Goal: Information Seeking & Learning: Understand process/instructions

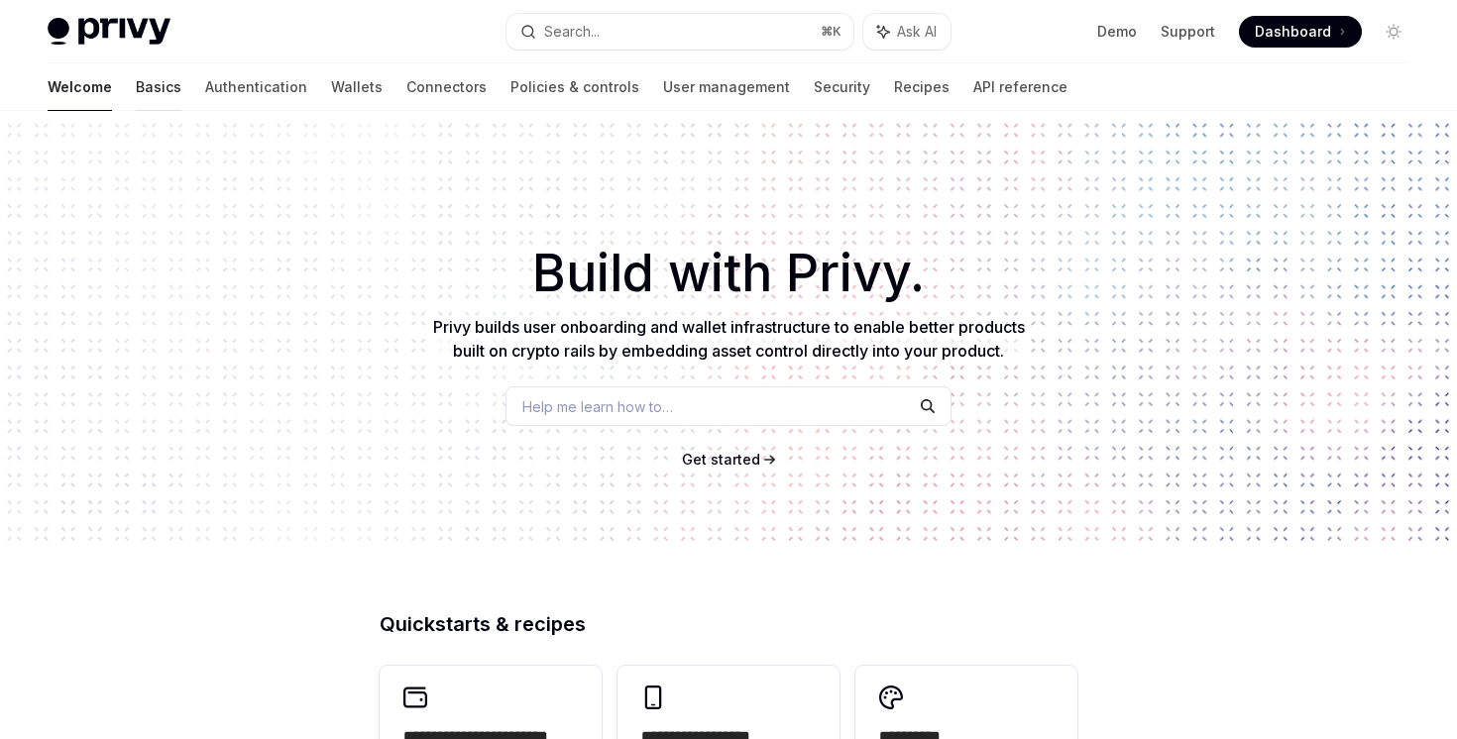
click at [136, 110] on div at bounding box center [159, 111] width 46 height 2
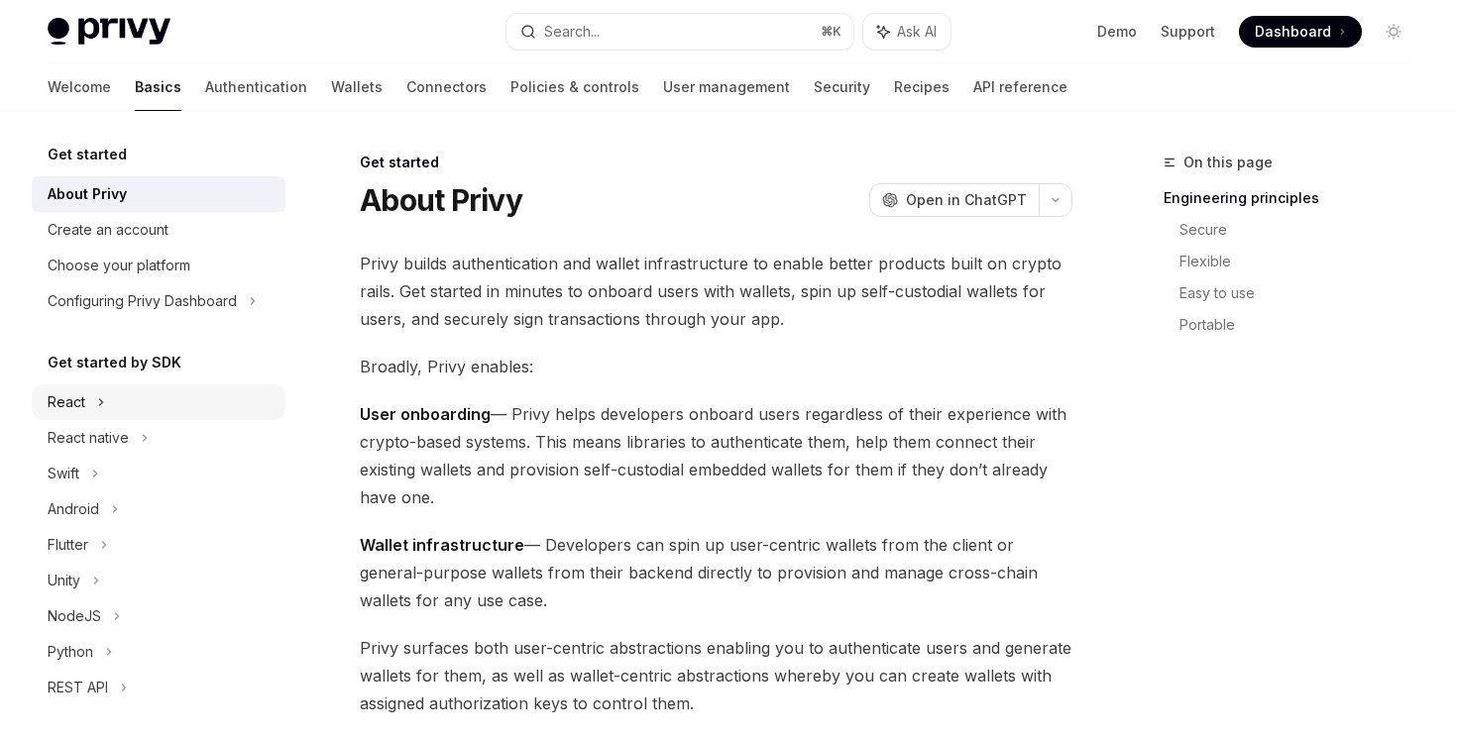
click at [111, 413] on div "React" at bounding box center [159, 403] width 254 height 36
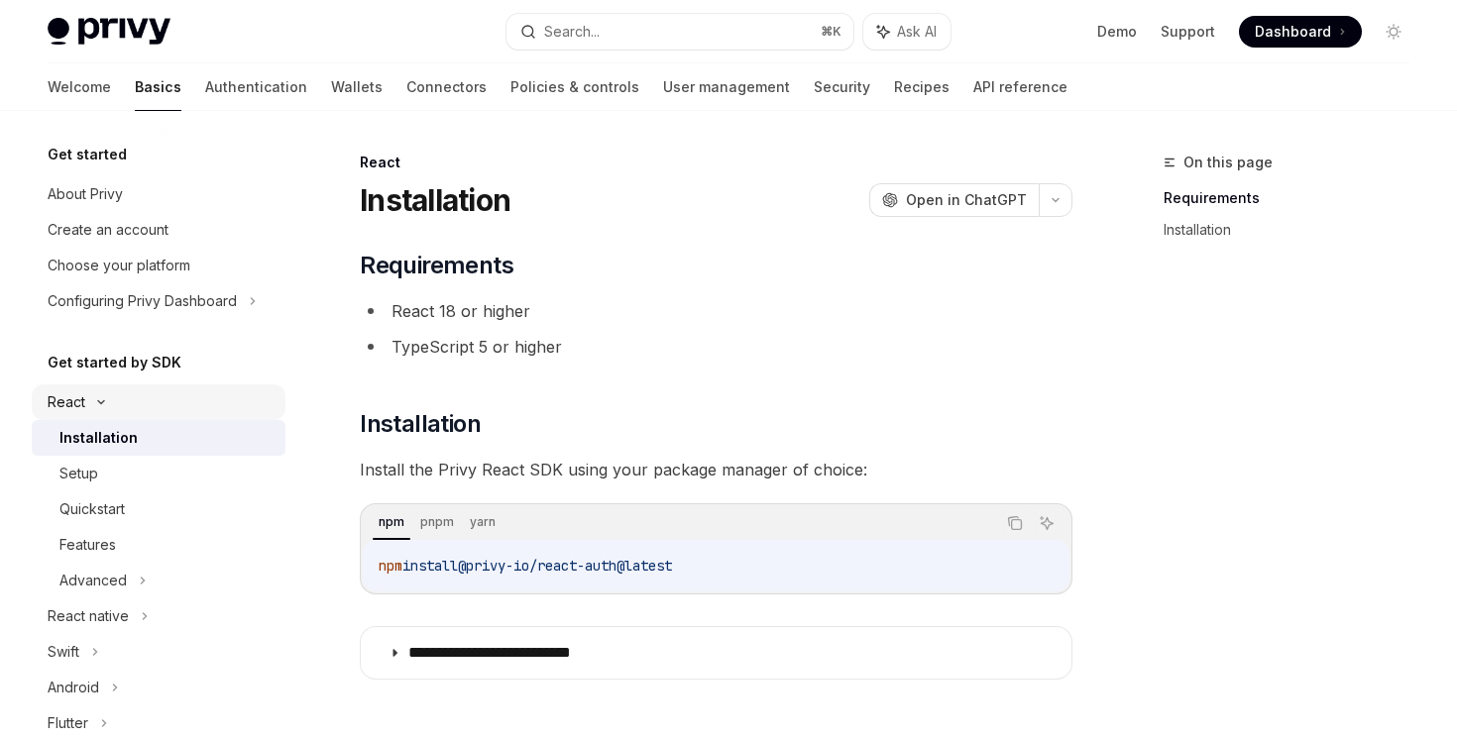
scroll to position [458, 0]
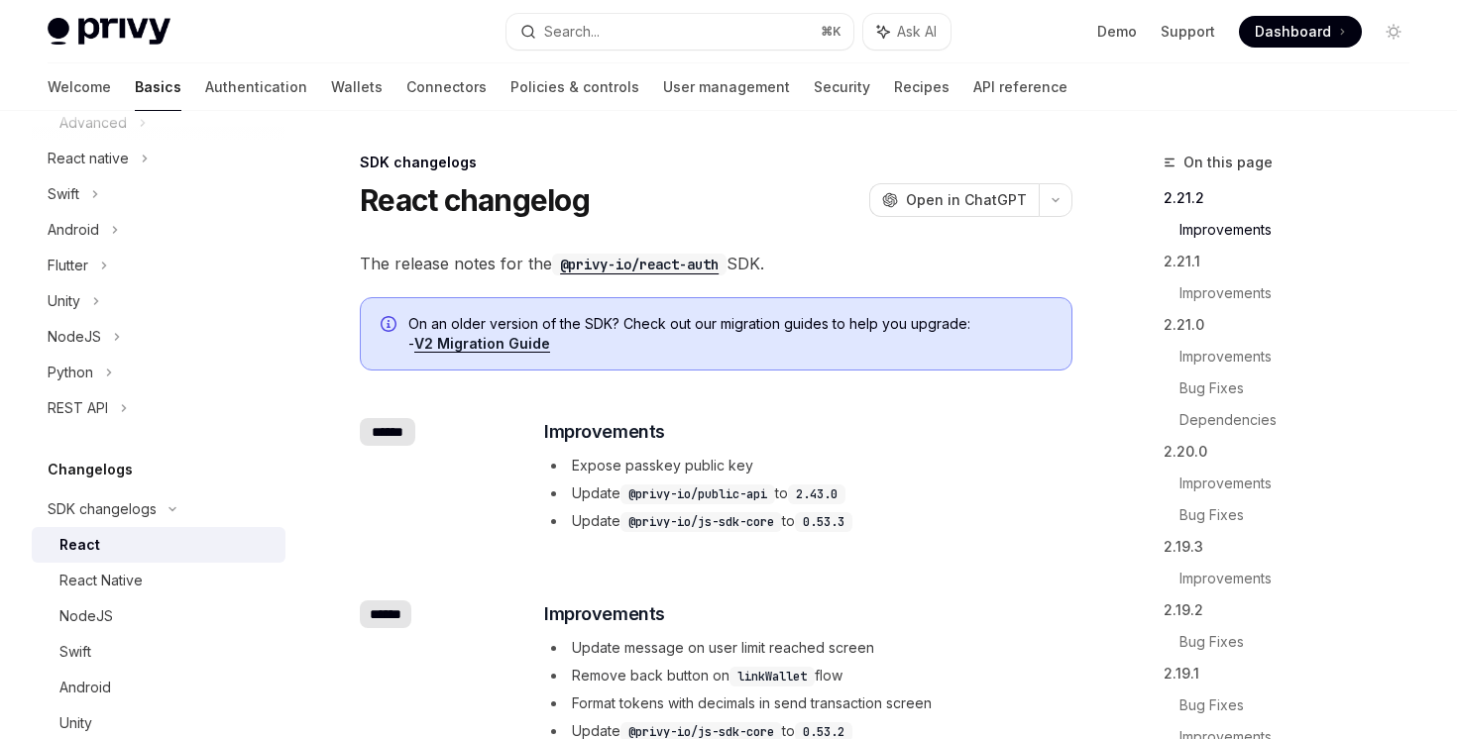
click at [124, 549] on div "React" at bounding box center [166, 545] width 214 height 24
type textarea "*"
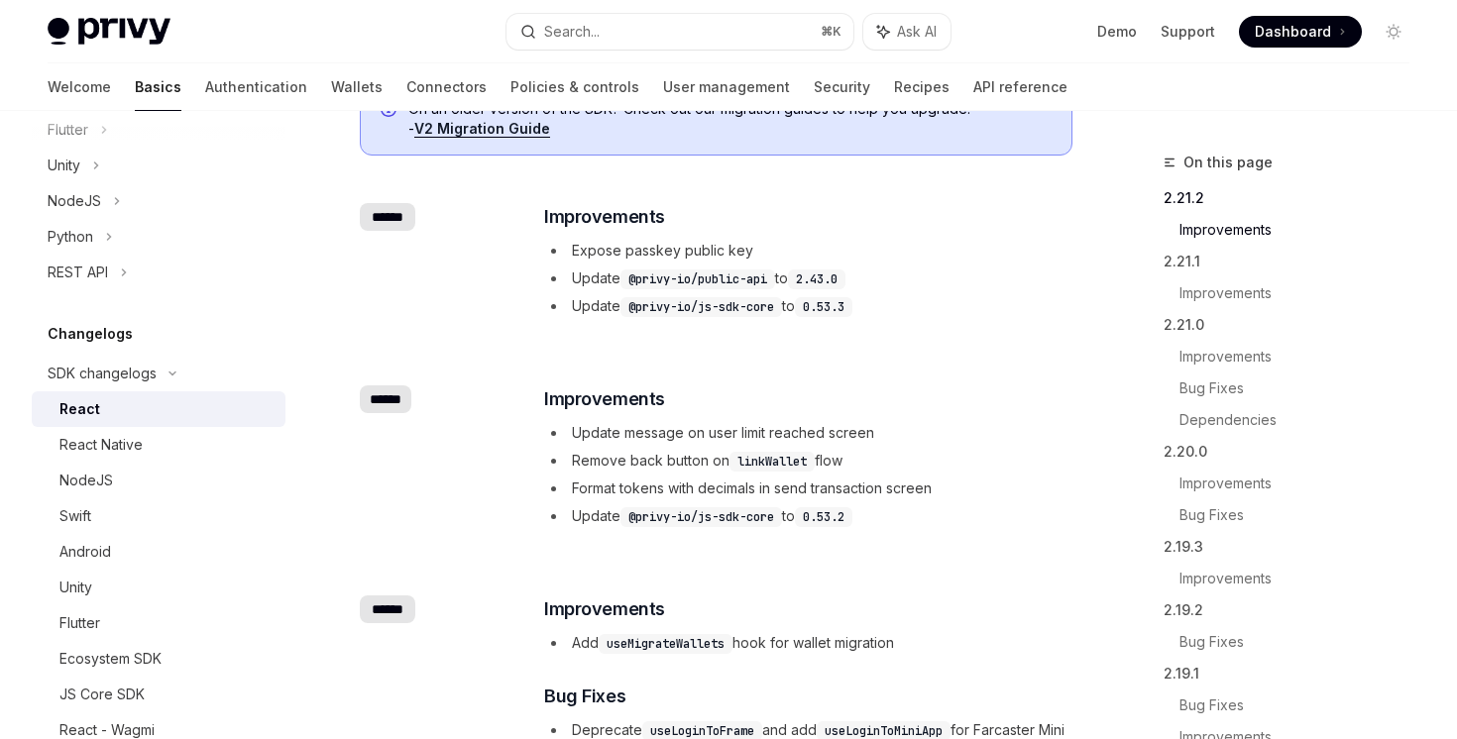
scroll to position [788, 0]
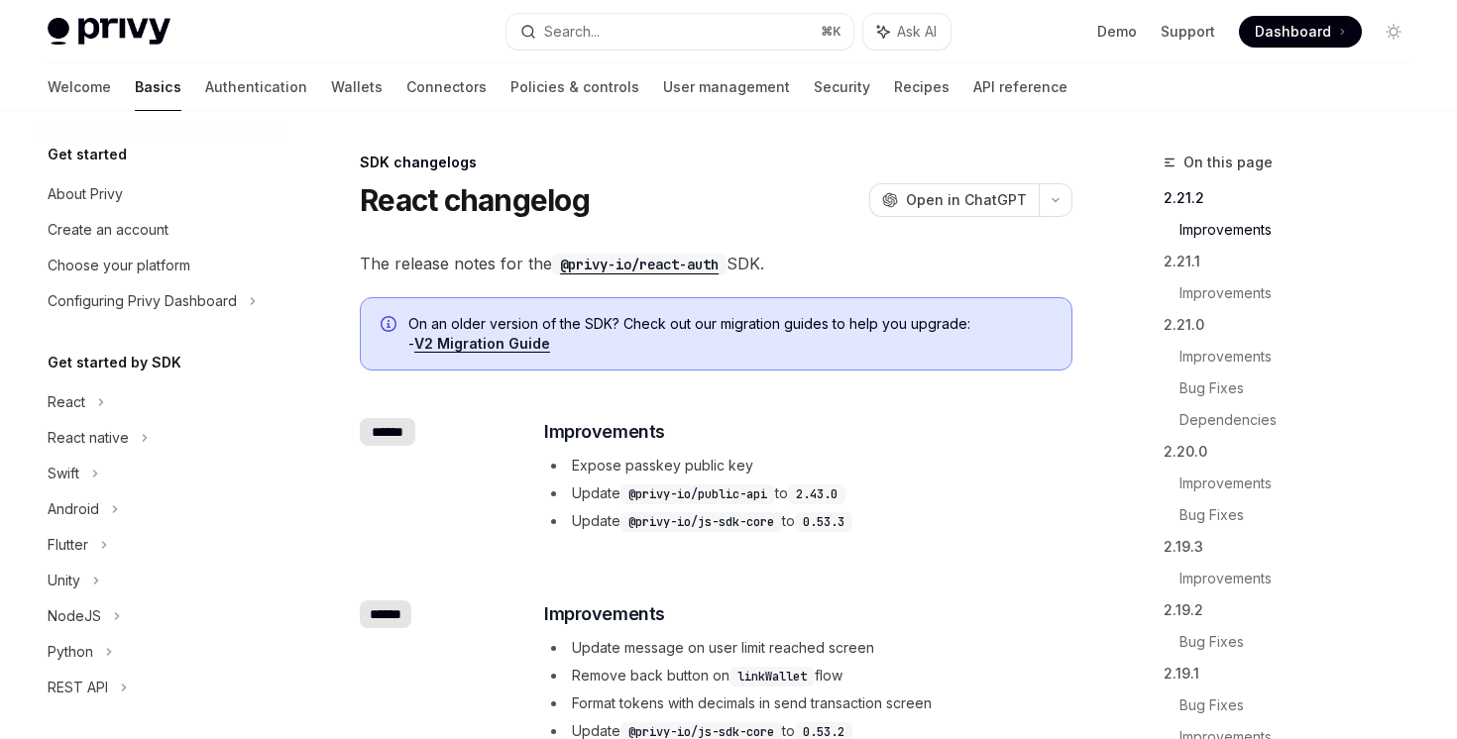
scroll to position [399, 0]
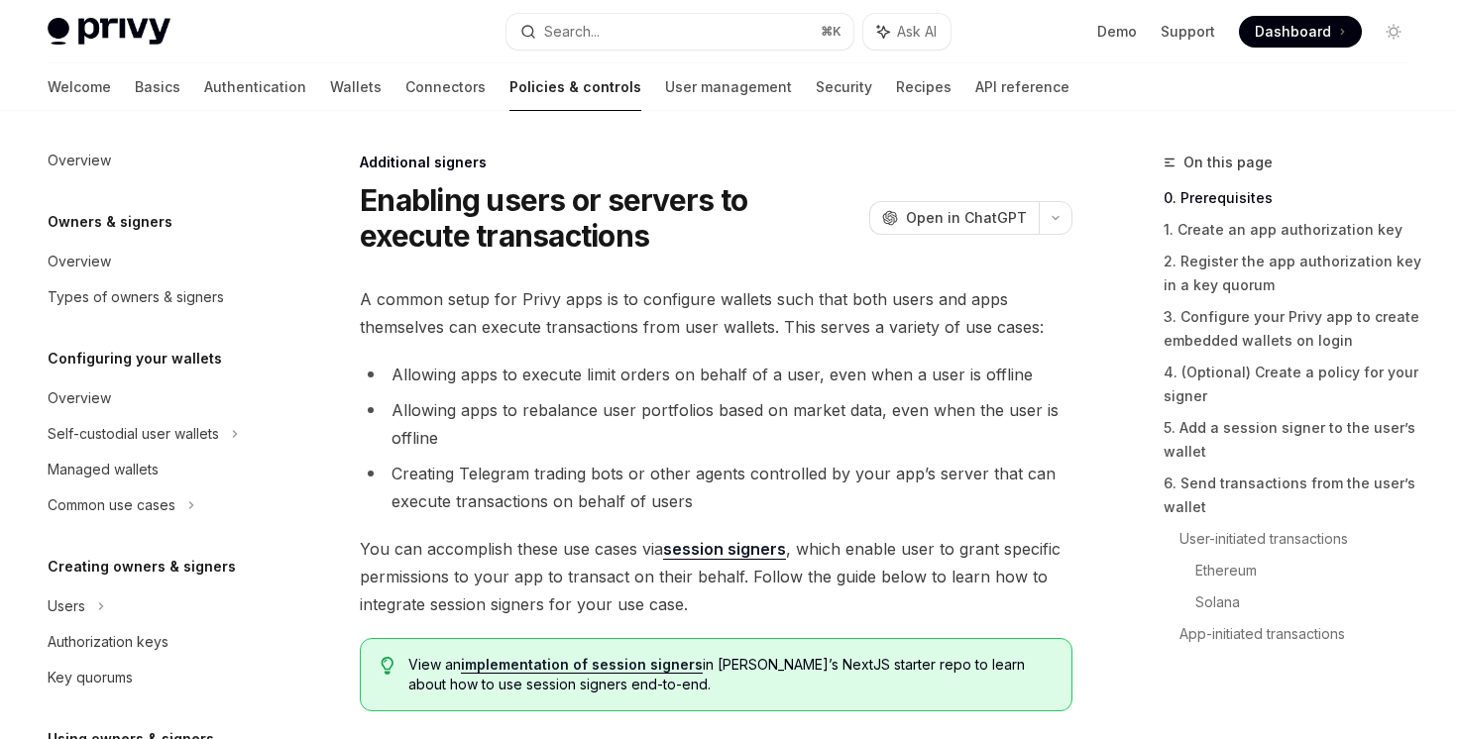
scroll to position [497, 0]
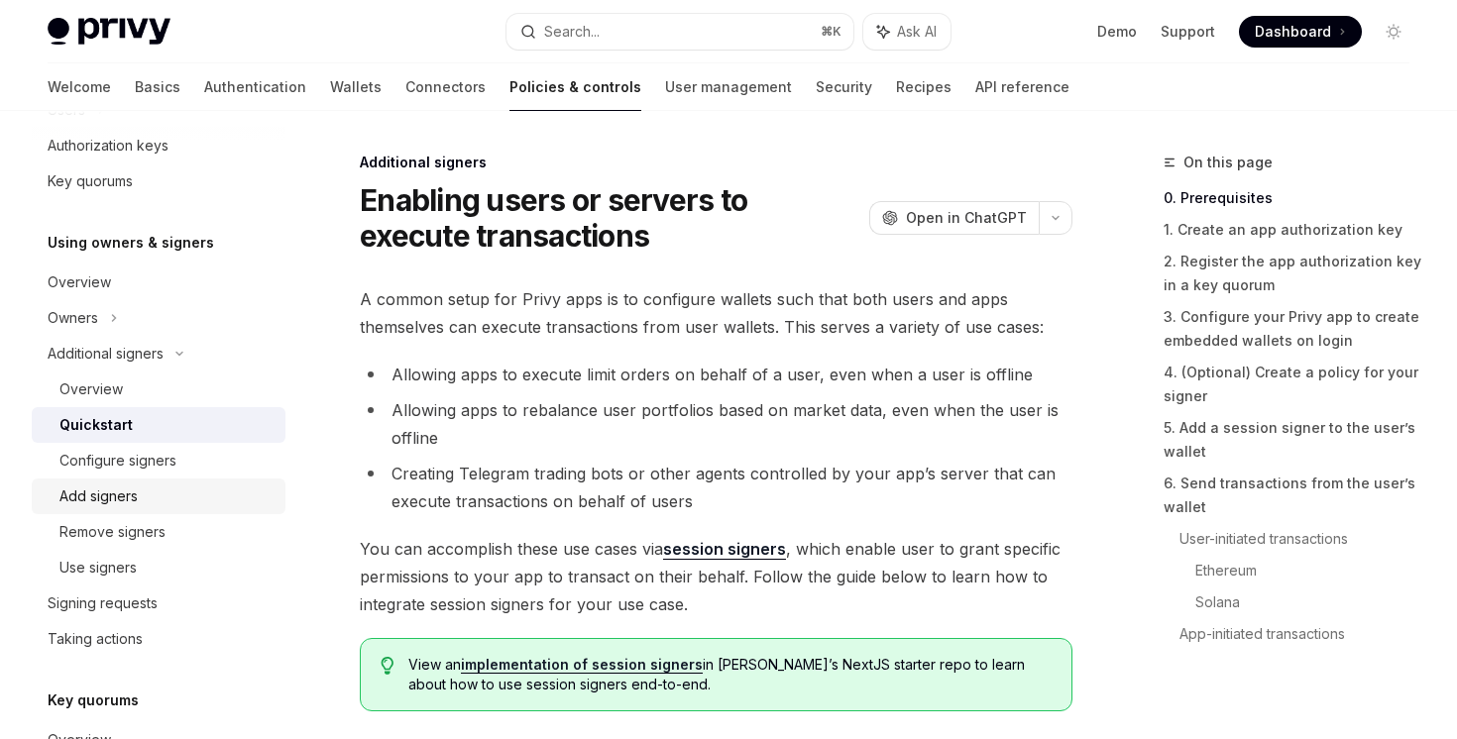
click at [141, 505] on div "Add signers" at bounding box center [166, 497] width 214 height 24
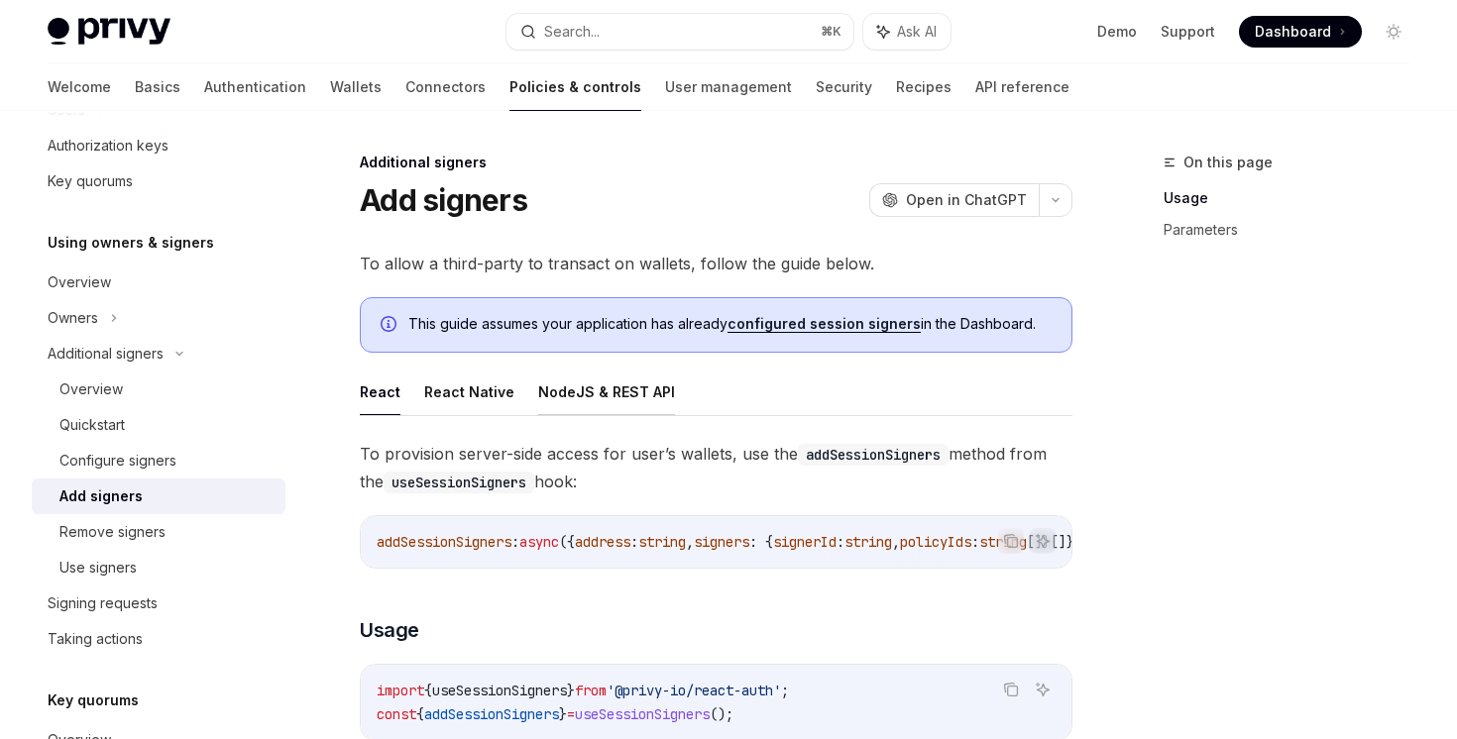
click at [624, 399] on button "NodeJS & REST API" at bounding box center [606, 392] width 137 height 47
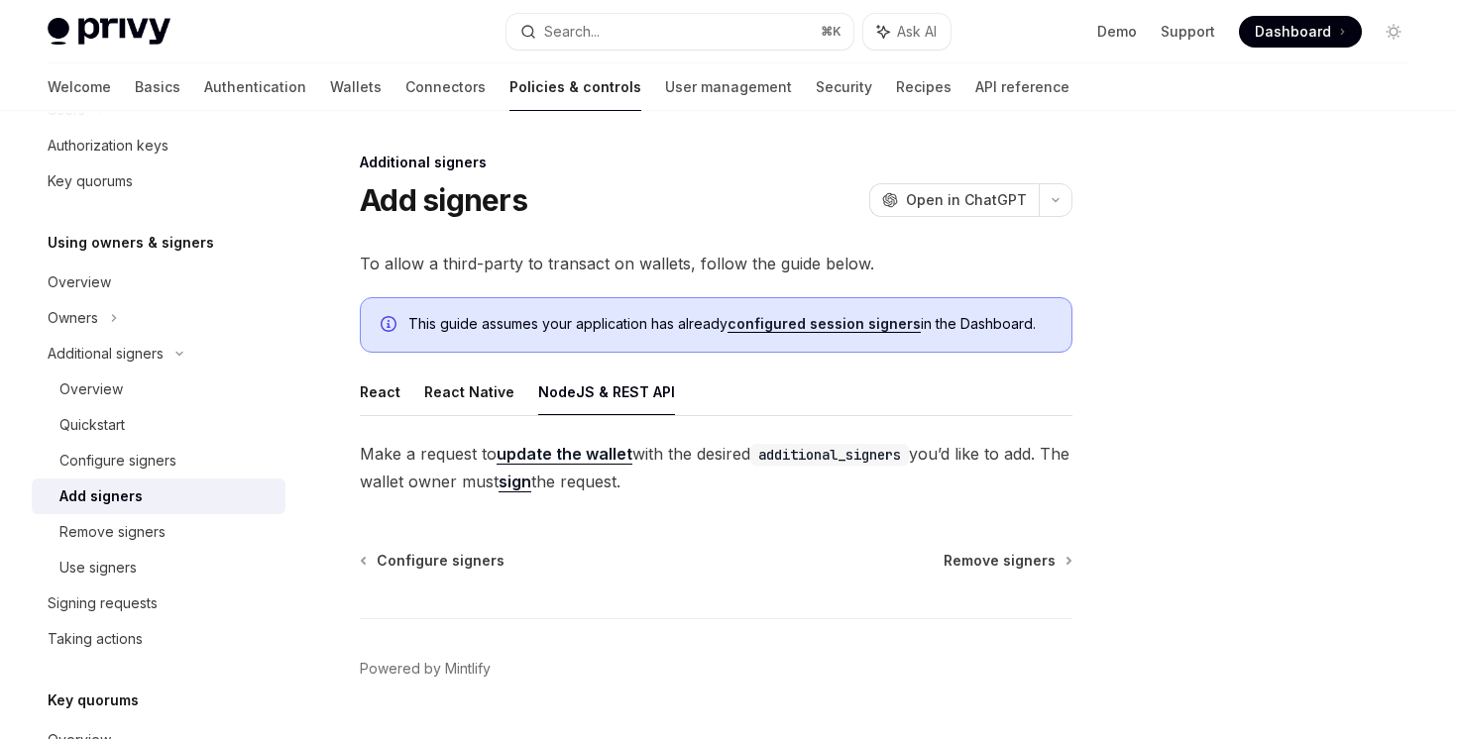
click at [559, 459] on link "update the wallet" at bounding box center [565, 454] width 136 height 21
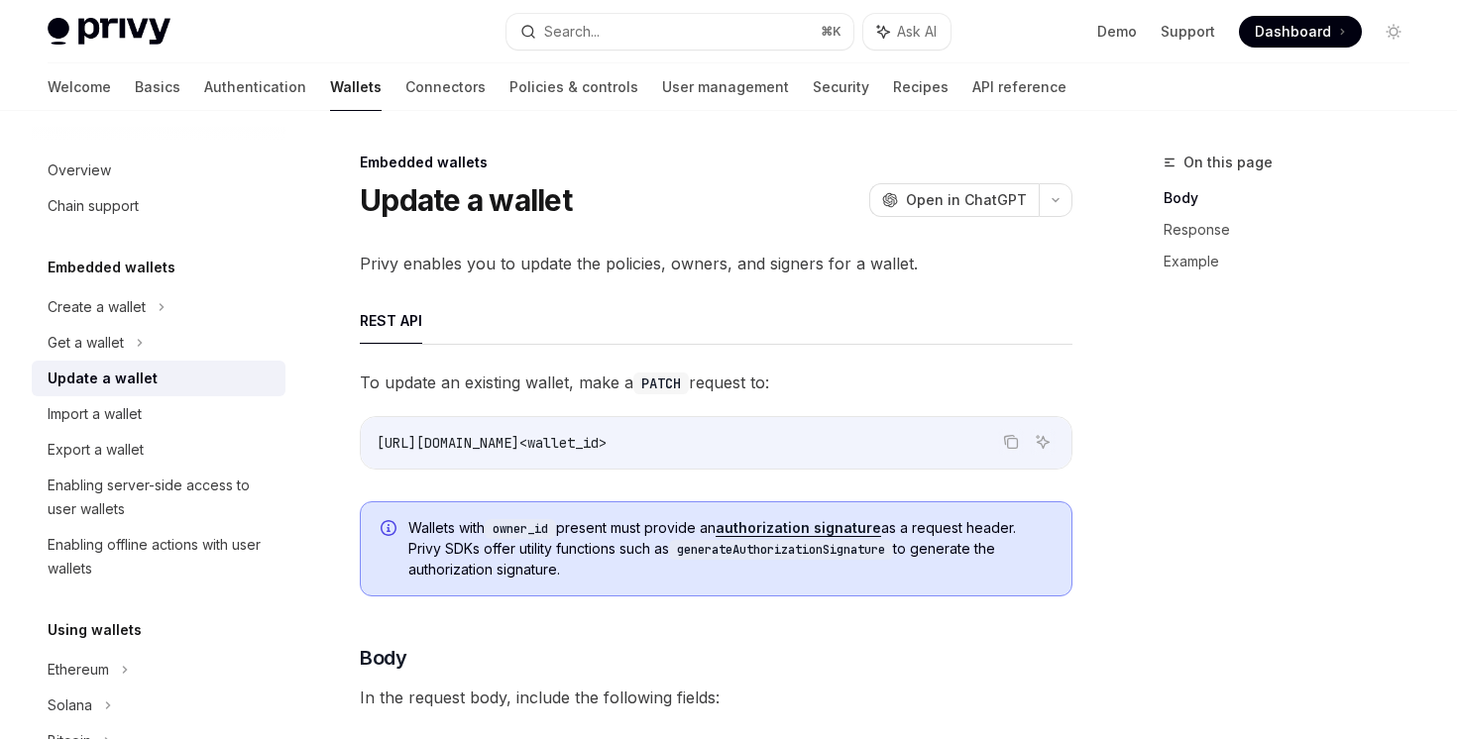
click at [903, 60] on div "Privy Docs home page Search... ⌘ K Ask AI Demo Support Dashboard Dashboard Sear…" at bounding box center [729, 31] width 1362 height 63
click at [972, 85] on link "API reference" at bounding box center [1019, 87] width 94 height 48
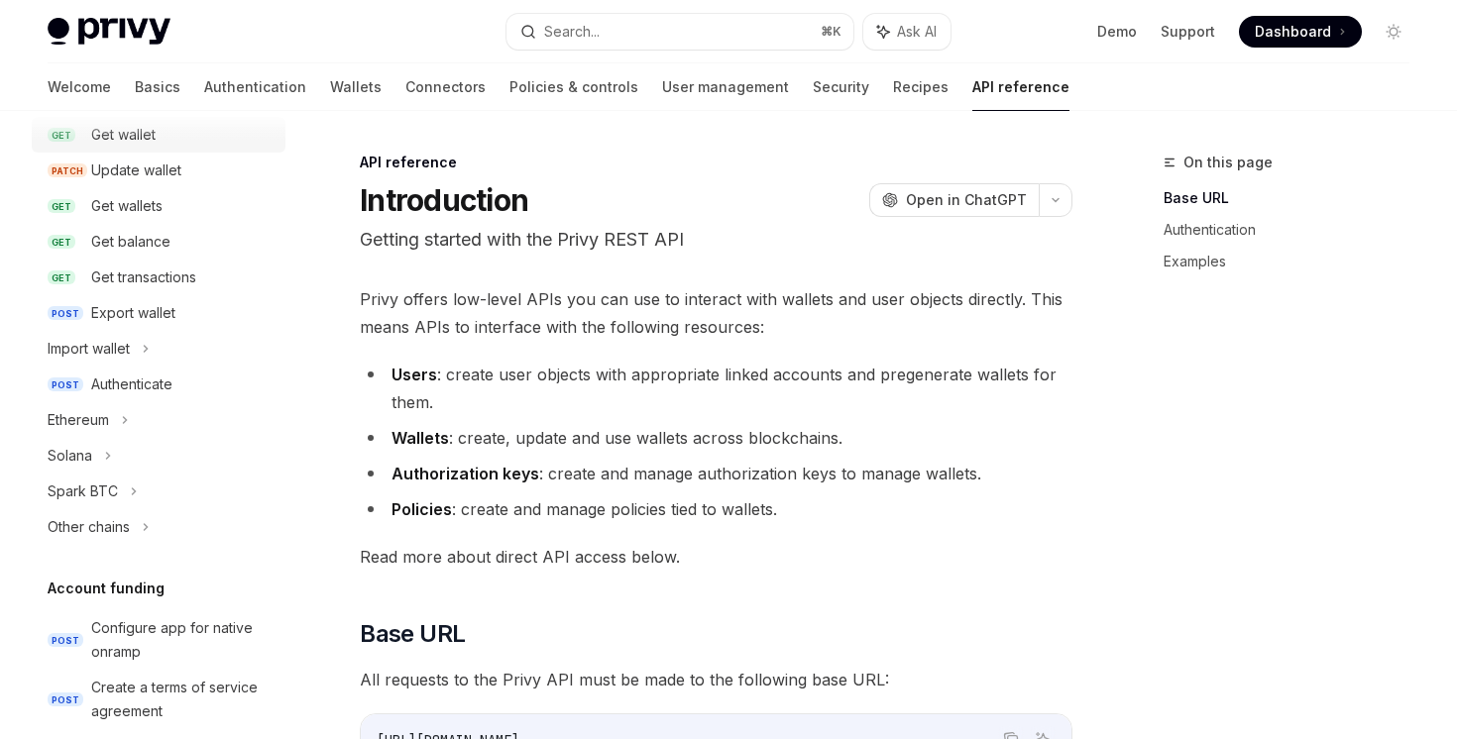
scroll to position [333, 0]
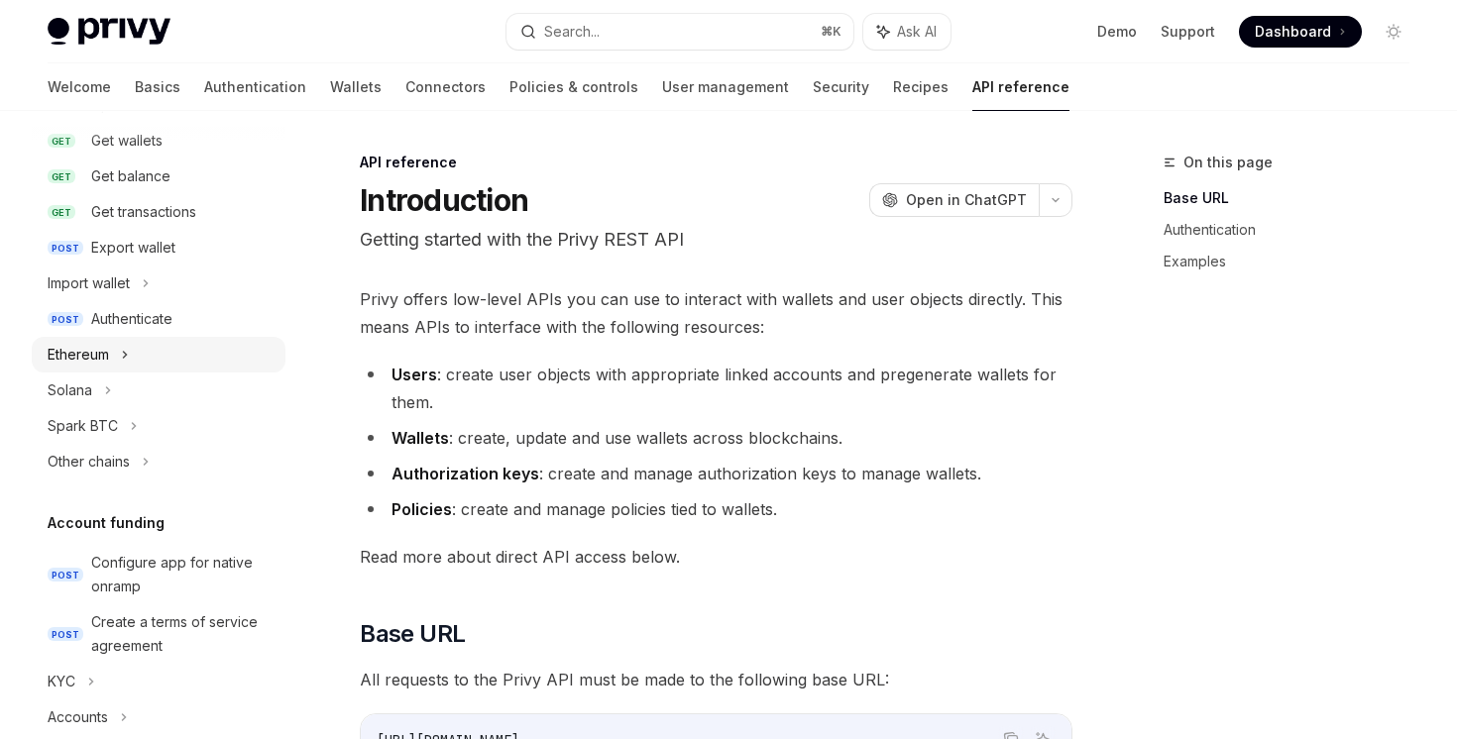
click at [121, 338] on div "Ethereum" at bounding box center [159, 355] width 254 height 36
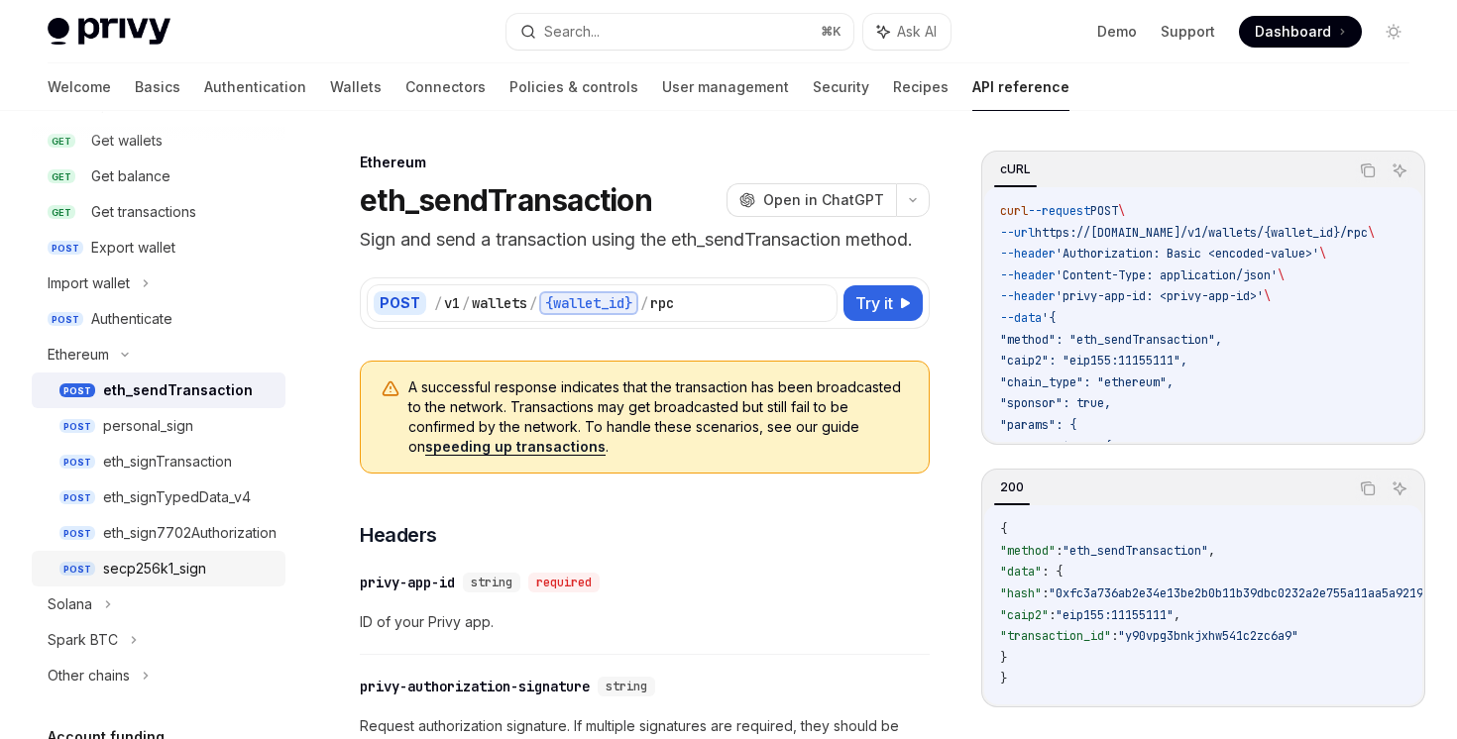
click at [126, 585] on link "POST secp256k1_sign" at bounding box center [159, 569] width 254 height 36
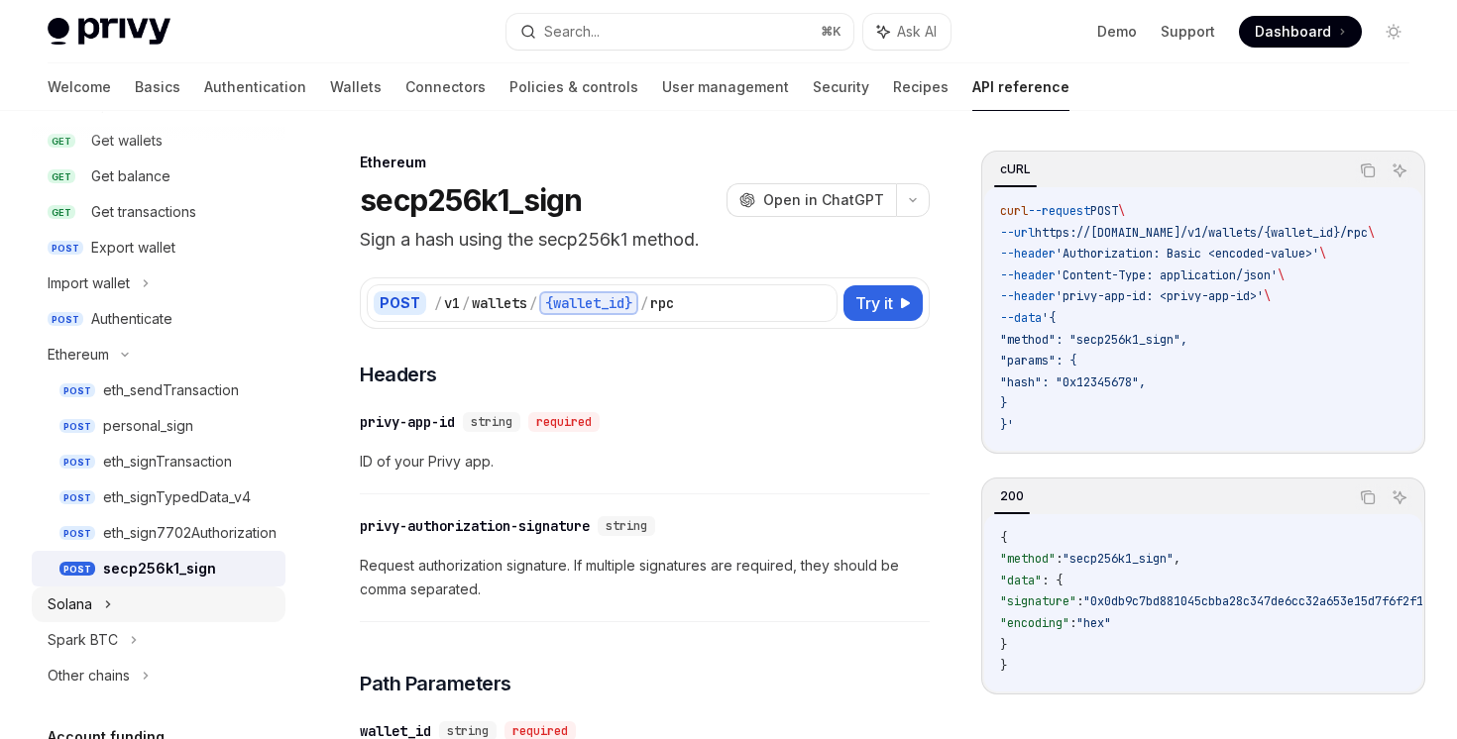
click at [122, 604] on div "Solana" at bounding box center [159, 605] width 254 height 36
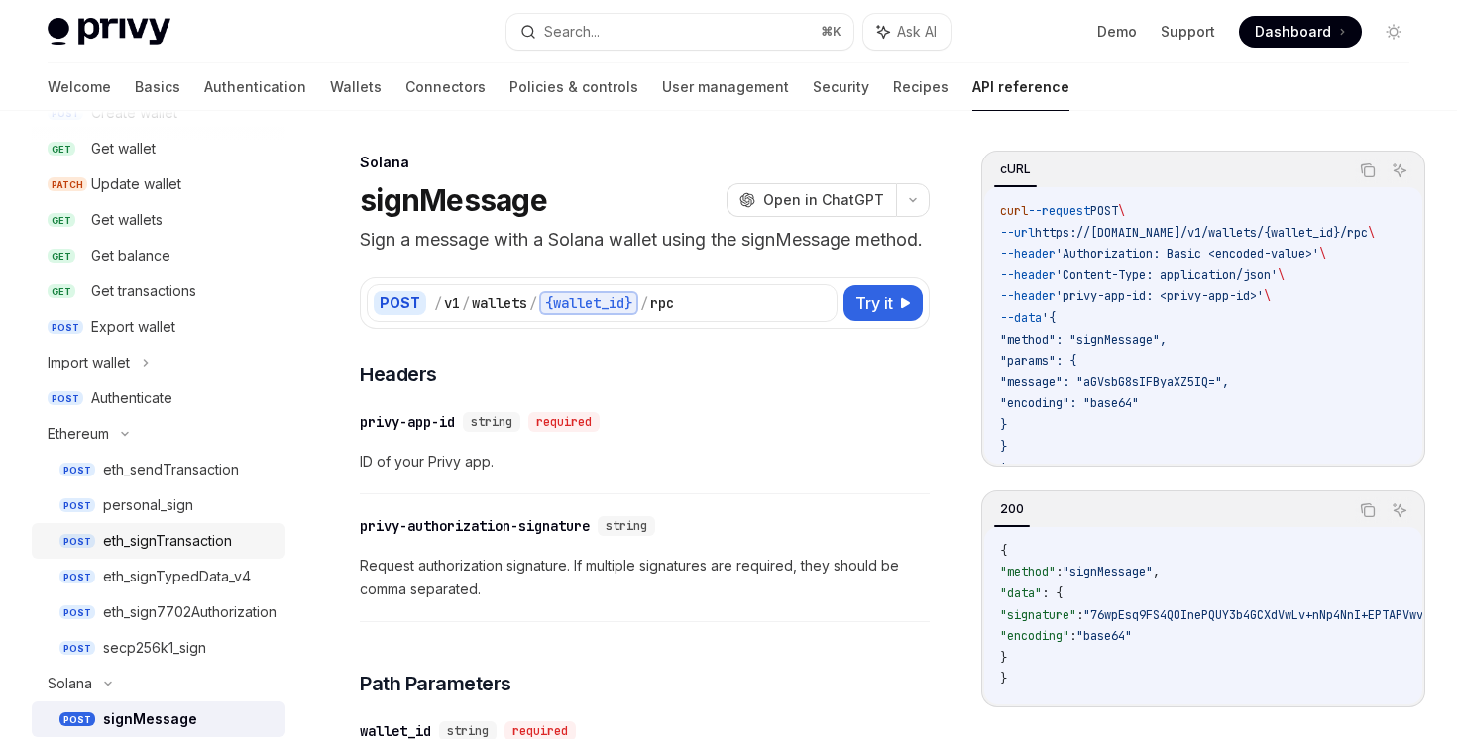
scroll to position [53, 0]
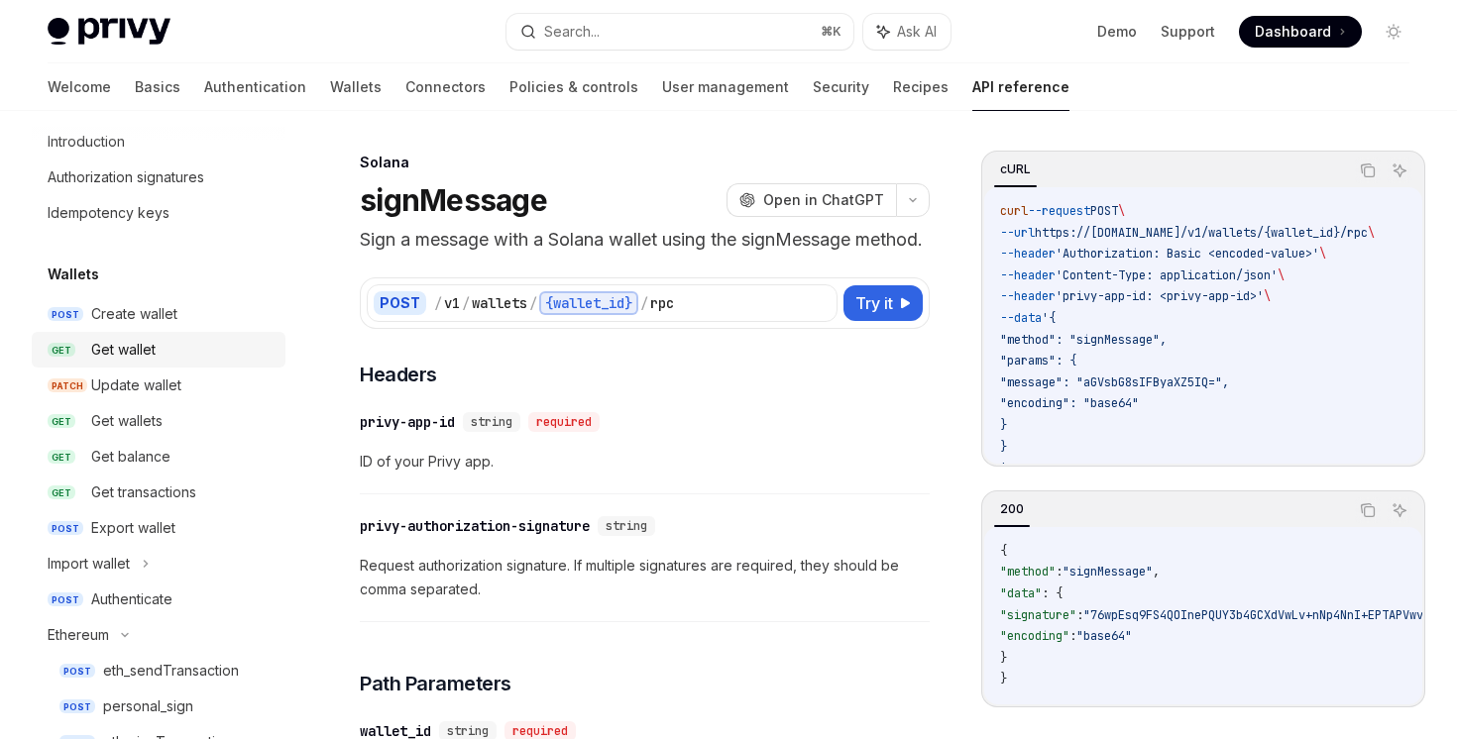
click at [159, 355] on div "Get wallet" at bounding box center [182, 350] width 182 height 24
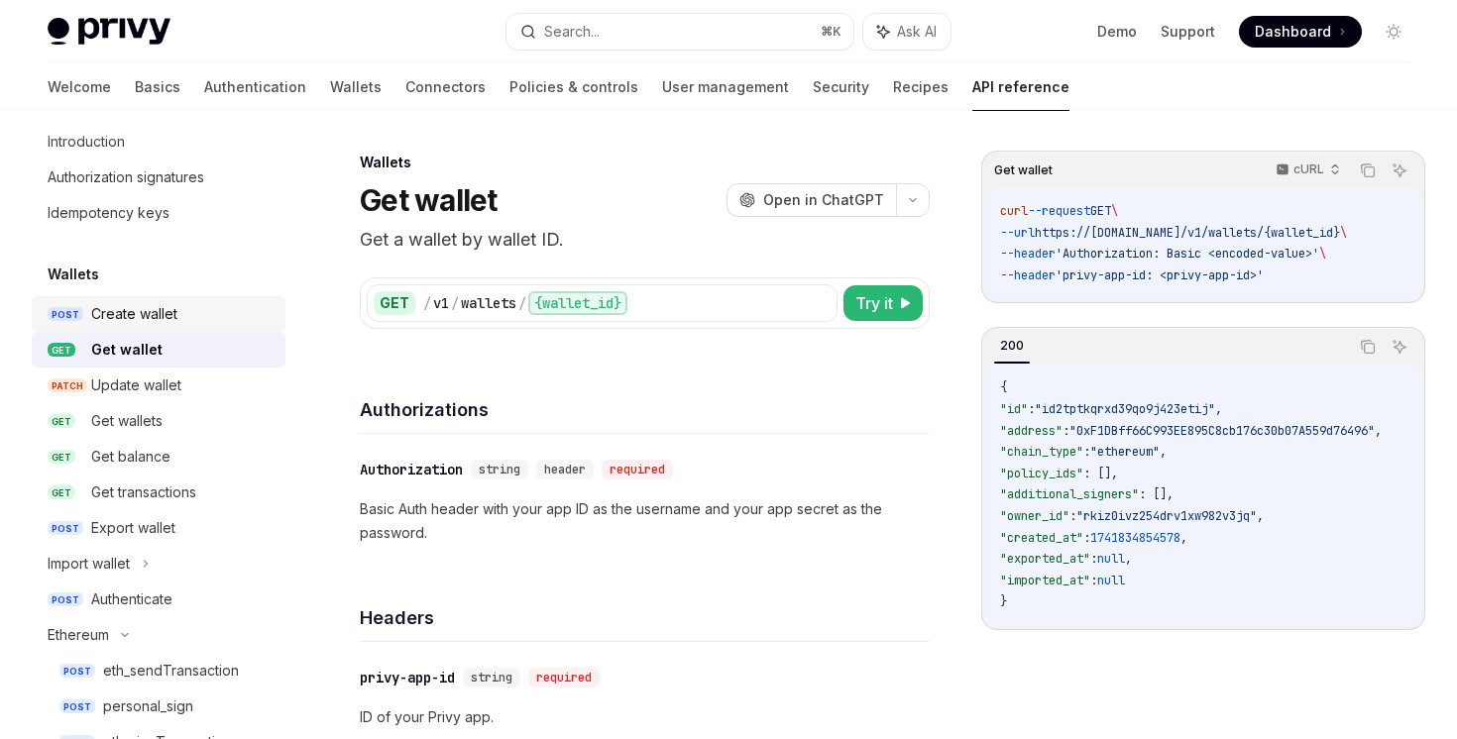
click at [176, 320] on div "Create wallet" at bounding box center [134, 314] width 86 height 24
type textarea "*"
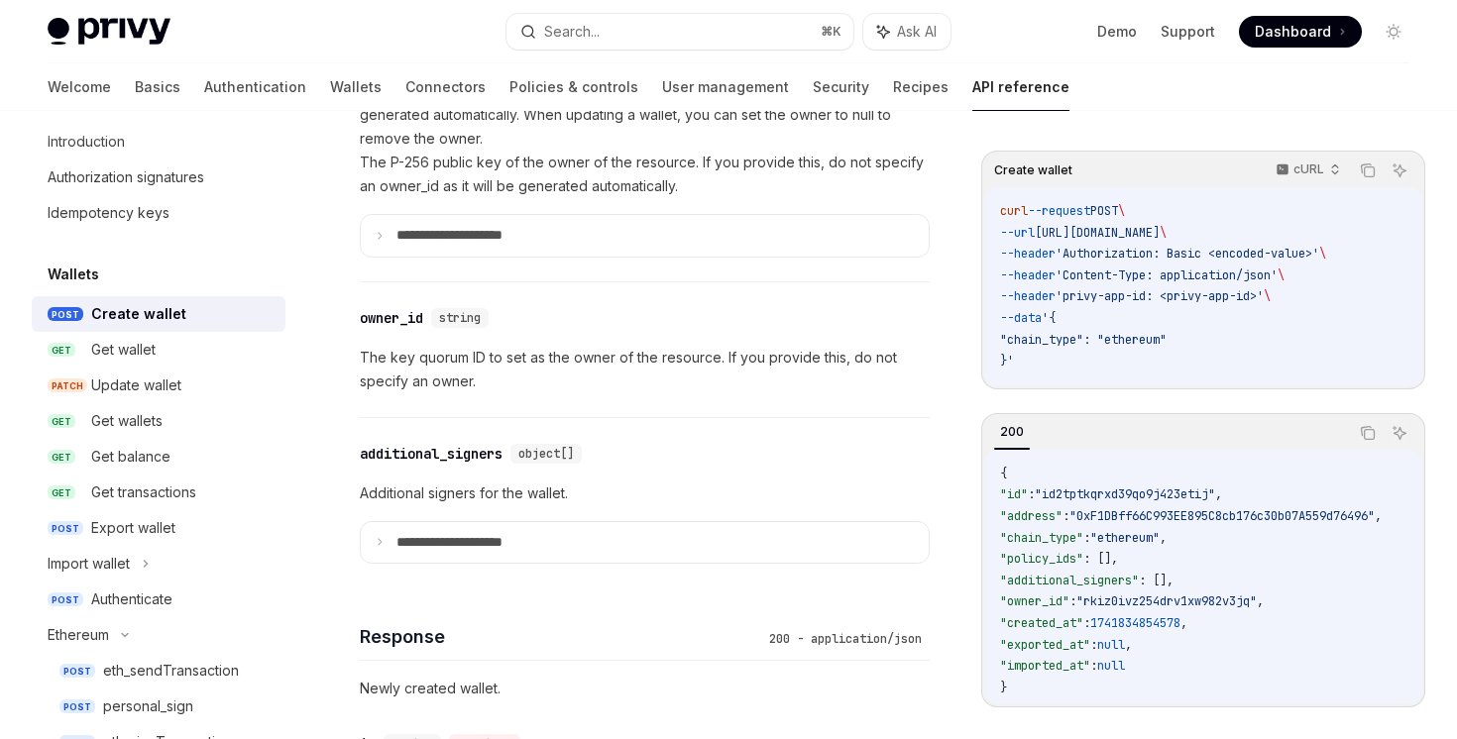
scroll to position [1333, 0]
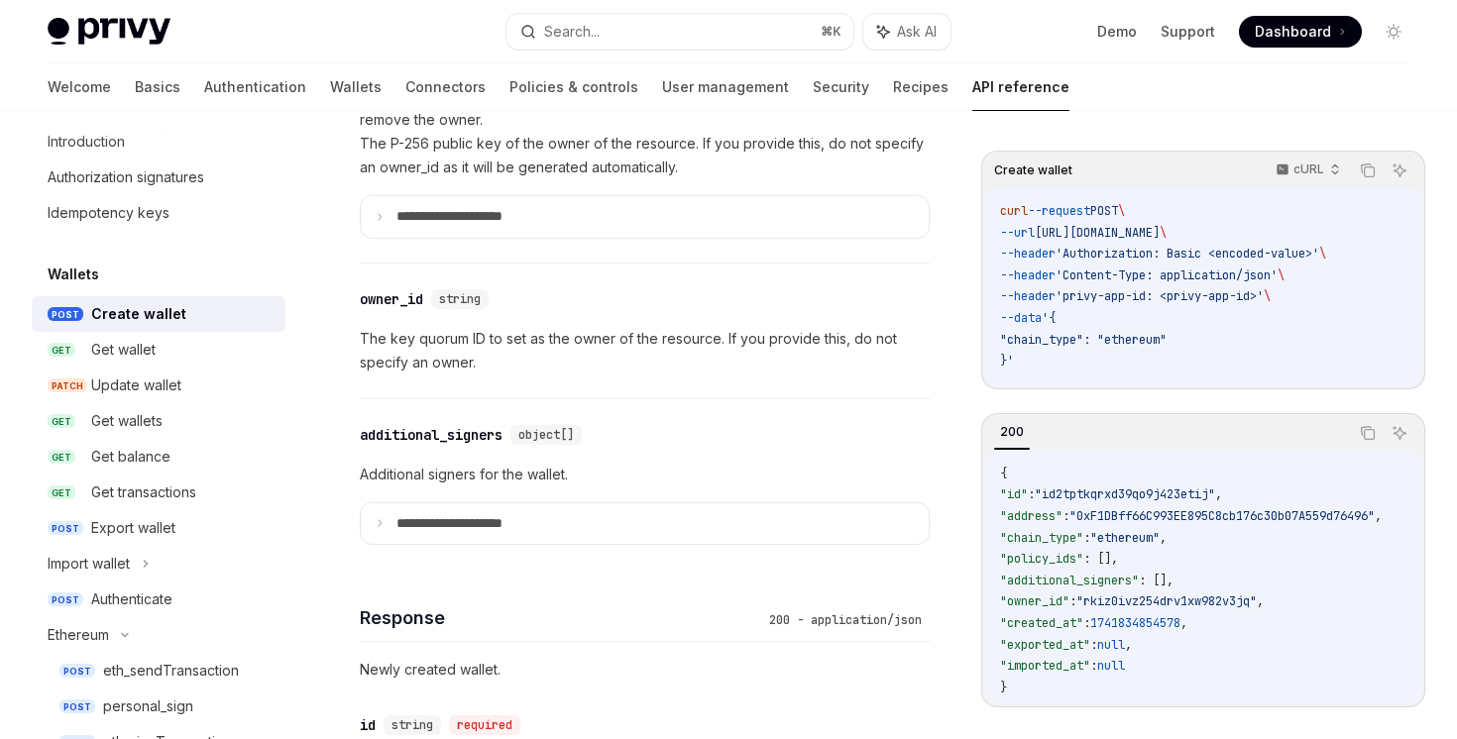
click at [449, 557] on div "**********" at bounding box center [645, 484] width 570 height 170
click at [466, 529] on p "**********" at bounding box center [465, 524] width 138 height 18
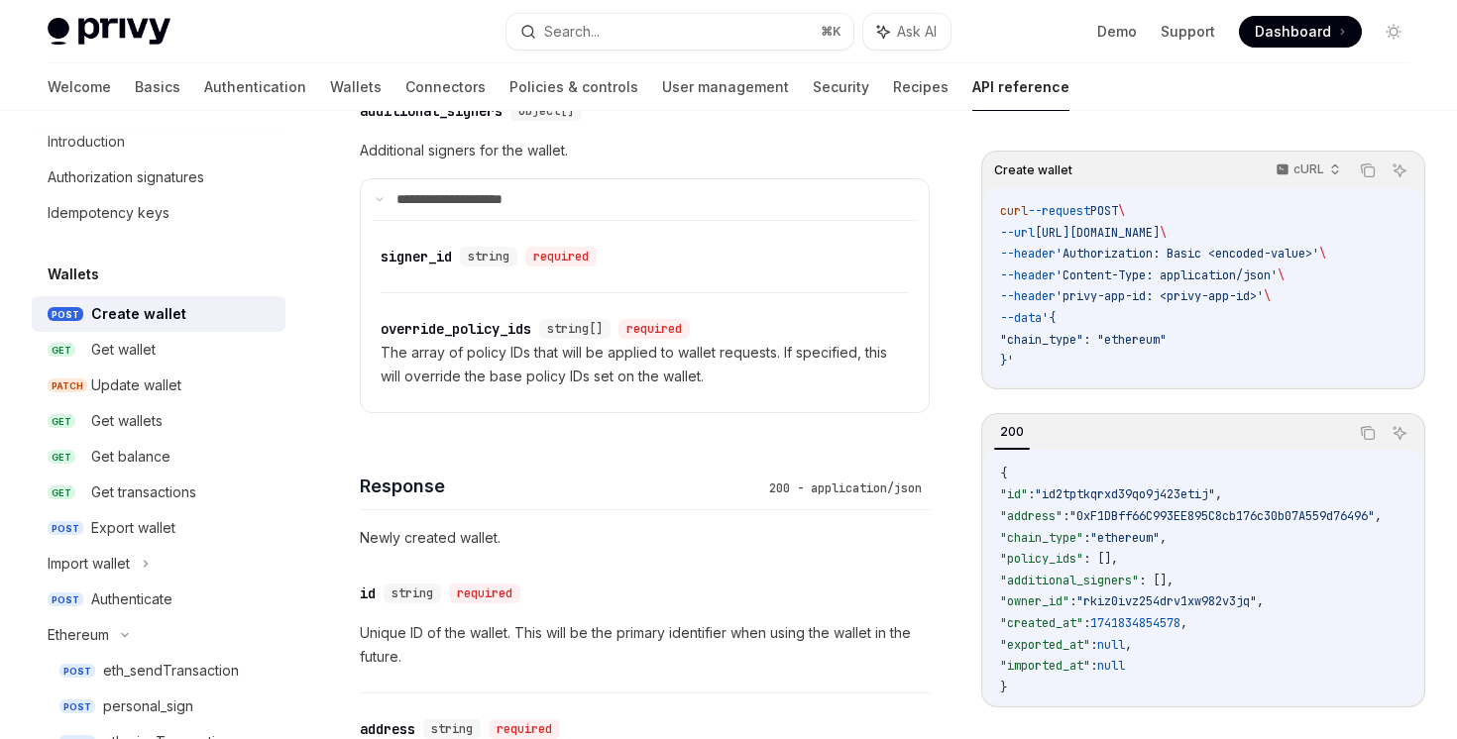
scroll to position [1565, 0]
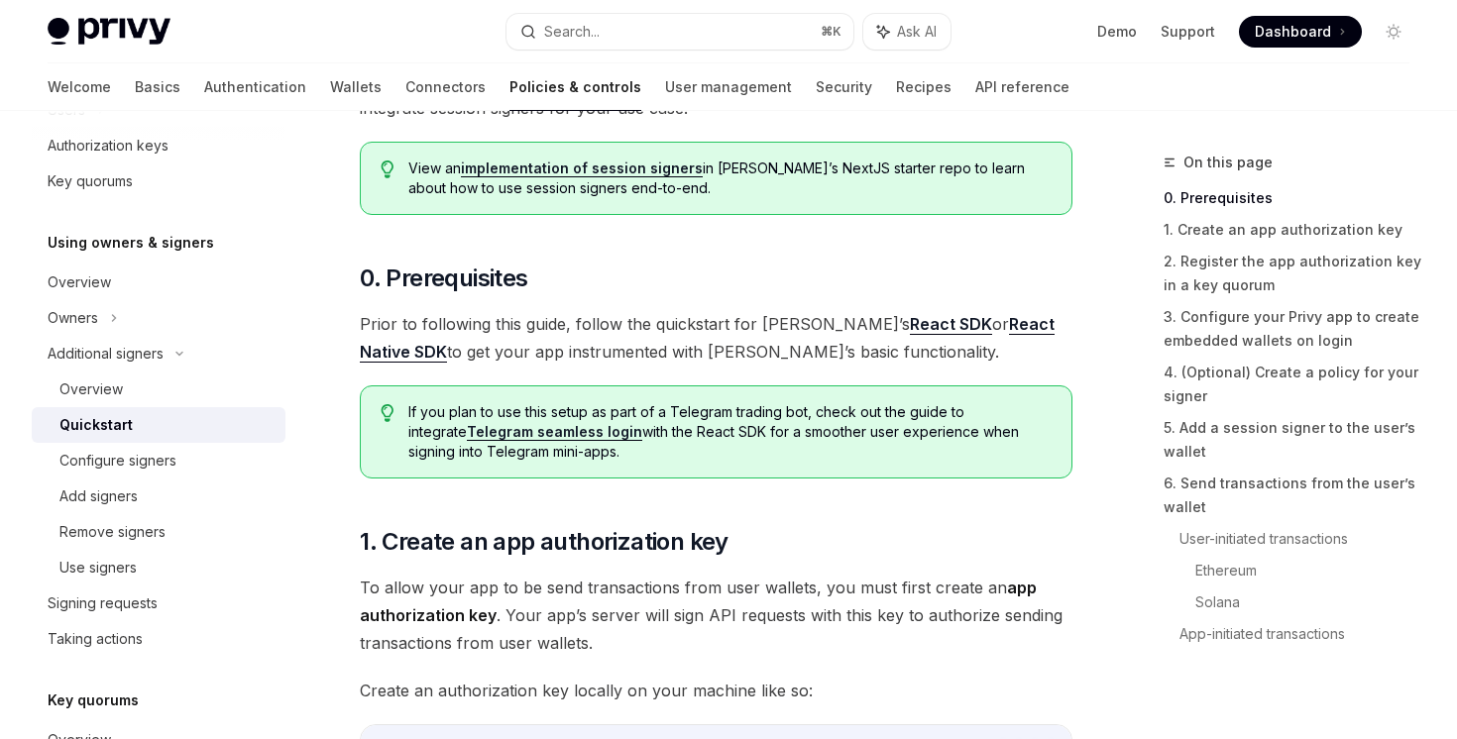
scroll to position [552, 0]
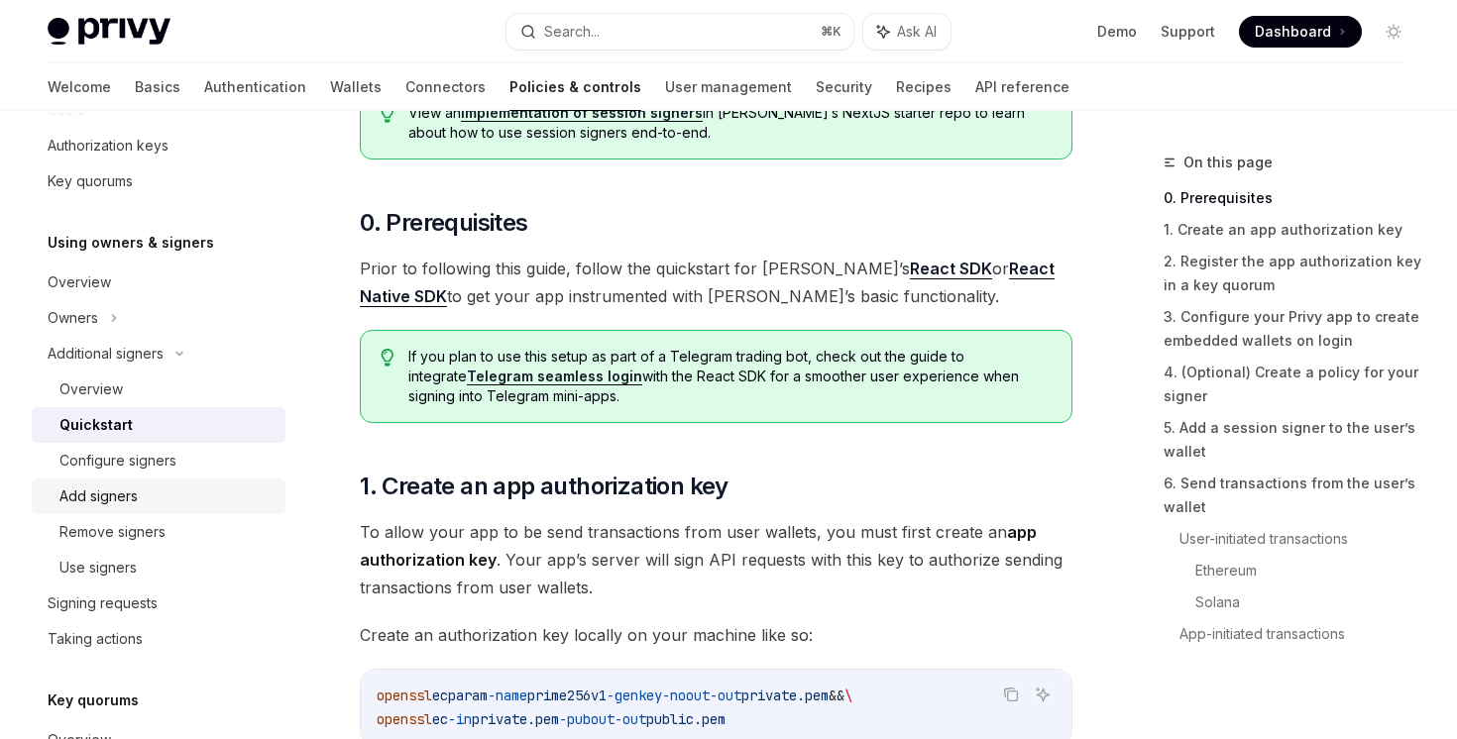
click at [190, 498] on div "Add signers" at bounding box center [166, 497] width 214 height 24
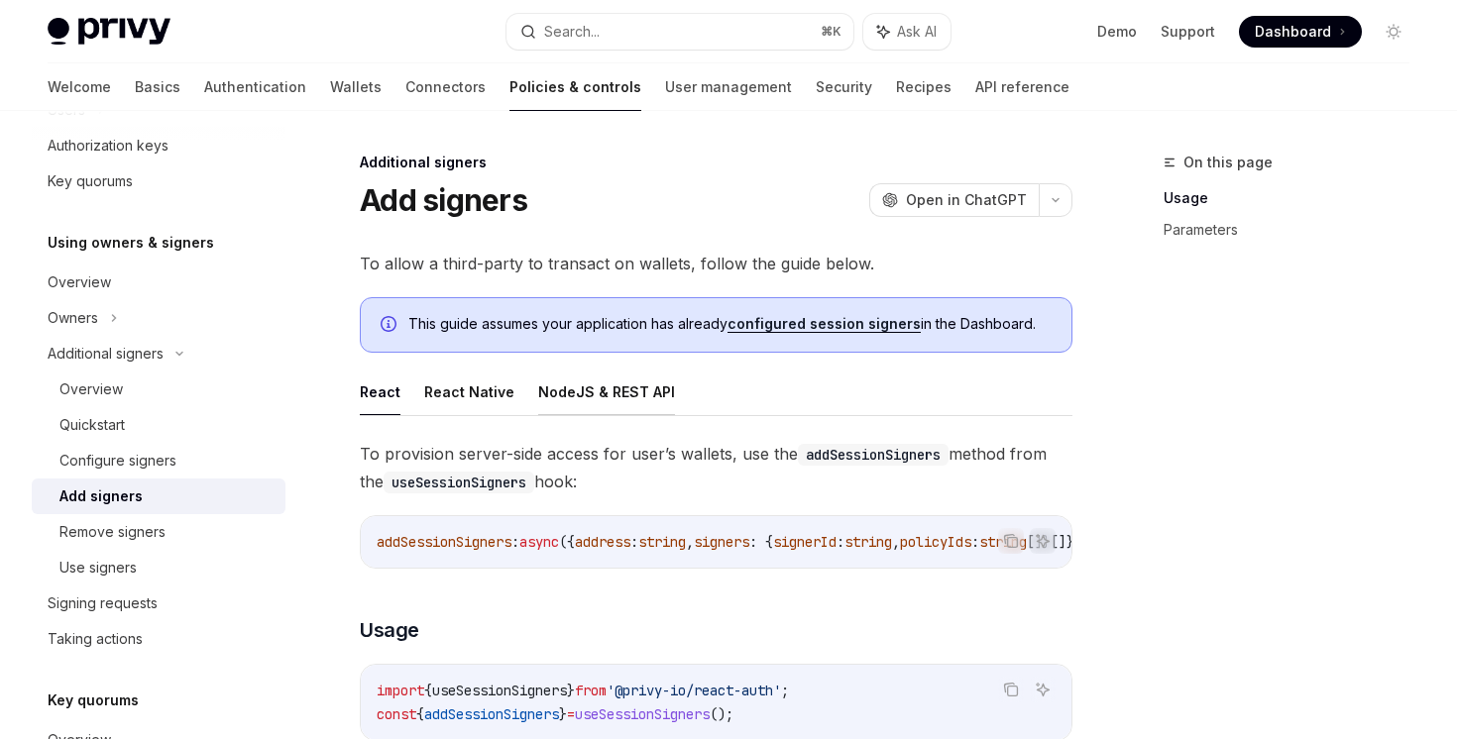
click at [579, 398] on button "NodeJS & REST API" at bounding box center [606, 392] width 137 height 47
type textarea "*"
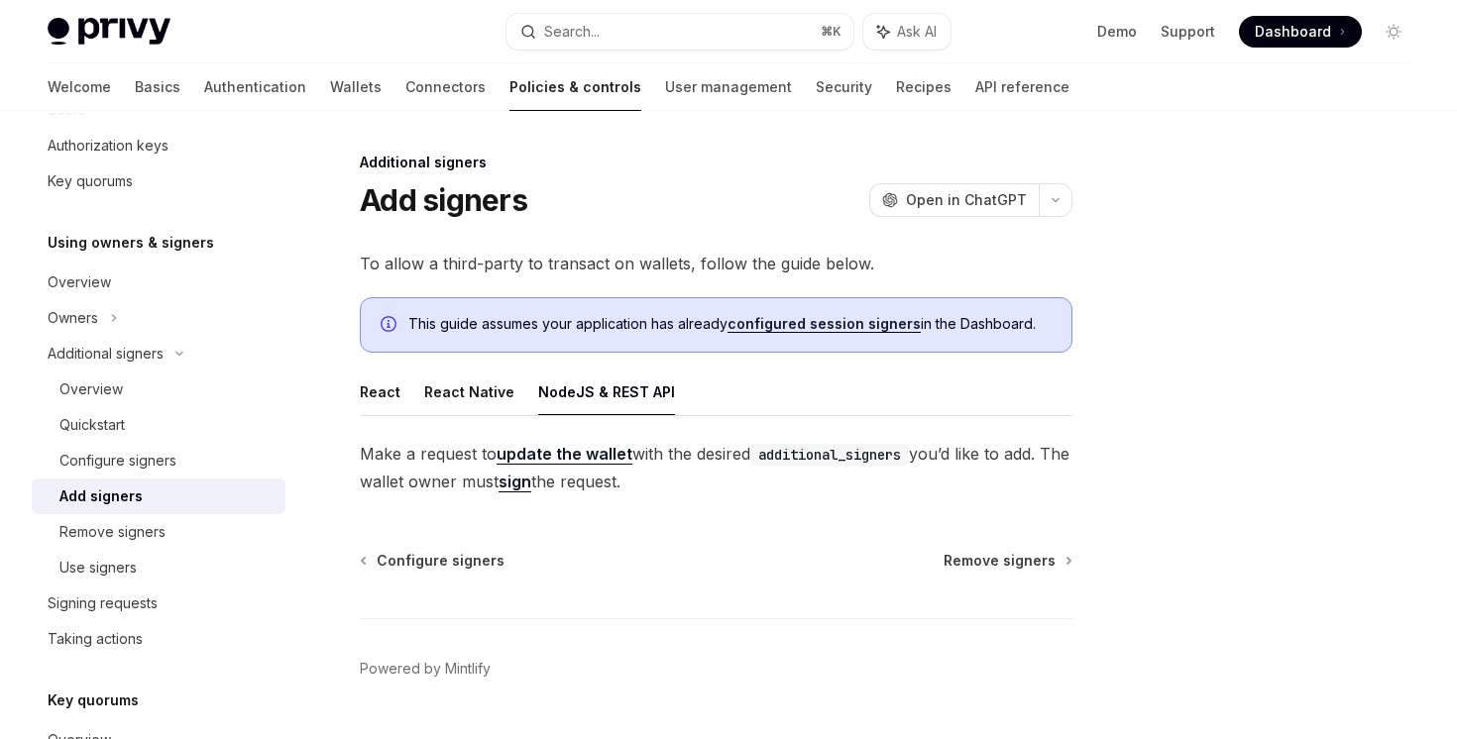
click at [588, 454] on link "update the wallet" at bounding box center [565, 454] width 136 height 21
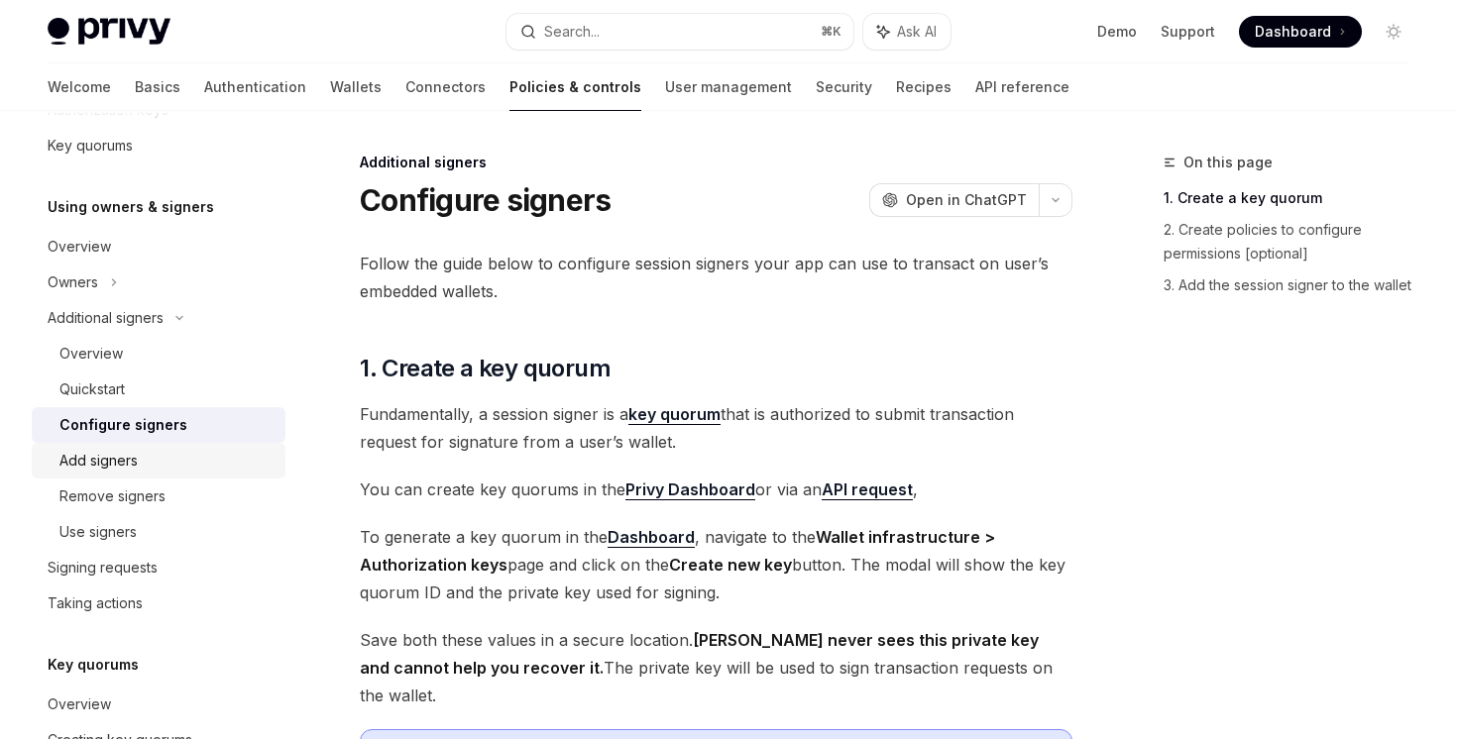
click at [201, 467] on div "Add signers" at bounding box center [166, 461] width 214 height 24
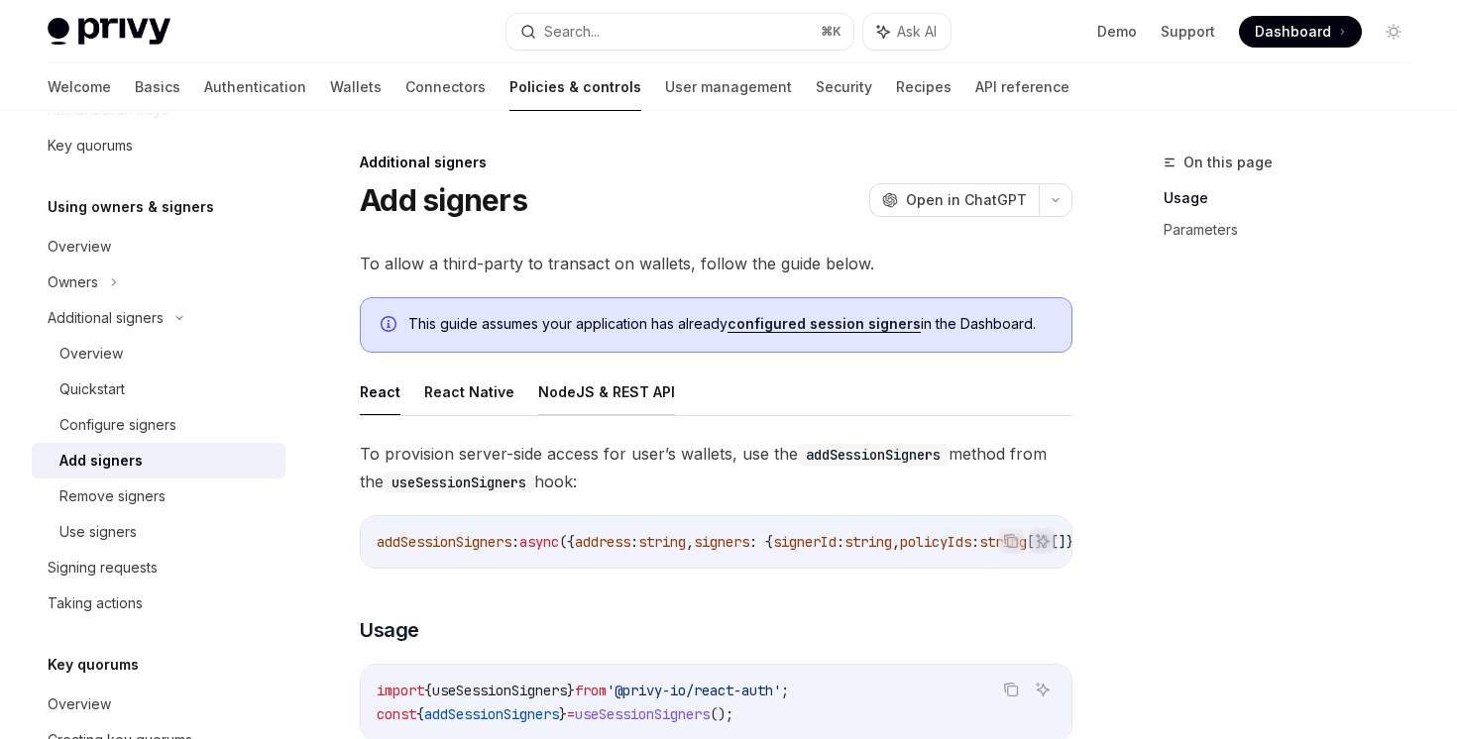
click at [542, 410] on button "NodeJS & REST API" at bounding box center [606, 392] width 137 height 47
type textarea "*"
